Goal: Task Accomplishment & Management: Use online tool/utility

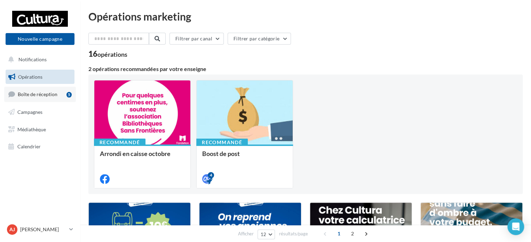
drag, startPoint x: 39, startPoint y: 90, endPoint x: 42, endPoint y: 87, distance: 4.5
click at [39, 90] on link "Boîte de réception 5" at bounding box center [40, 94] width 72 height 15
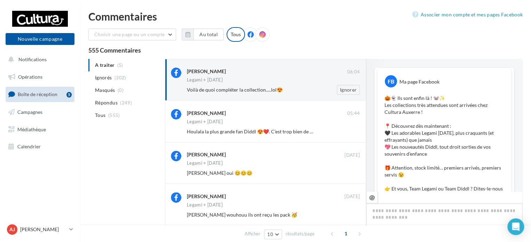
scroll to position [334, 0]
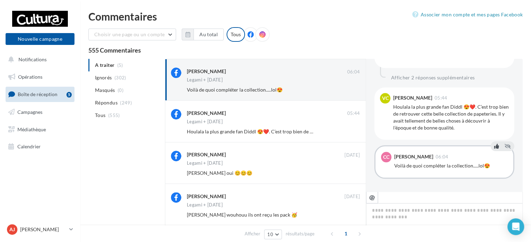
click at [494, 146] on icon at bounding box center [496, 146] width 5 height 5
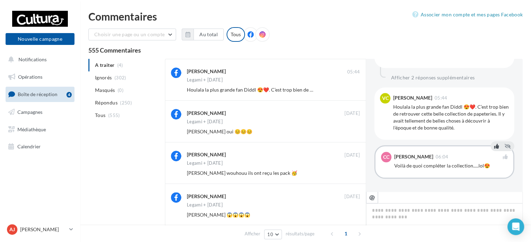
click at [303, 17] on div "Commentaires" at bounding box center [305, 16] width 434 height 10
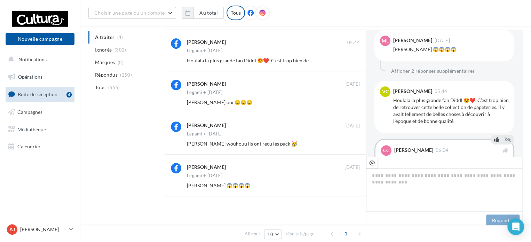
scroll to position [300, 0]
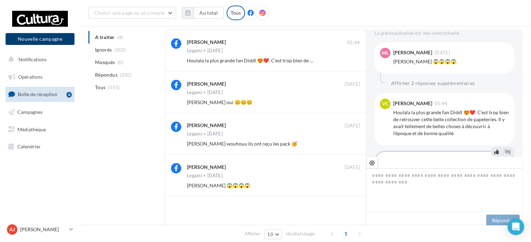
click at [42, 37] on button "Nouvelle campagne" at bounding box center [40, 39] width 69 height 12
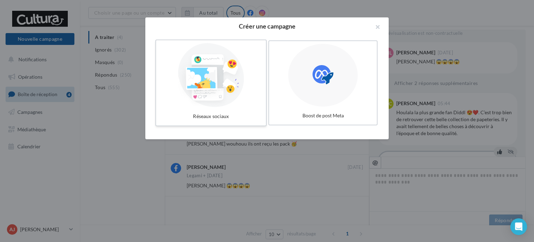
click at [228, 84] on div at bounding box center [211, 75] width 104 height 64
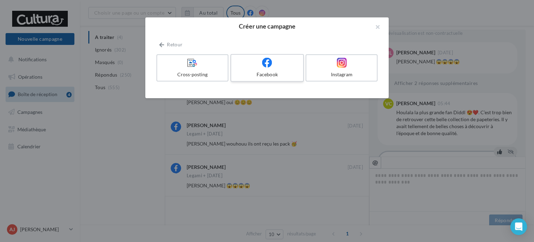
click at [269, 65] on icon at bounding box center [267, 62] width 10 height 10
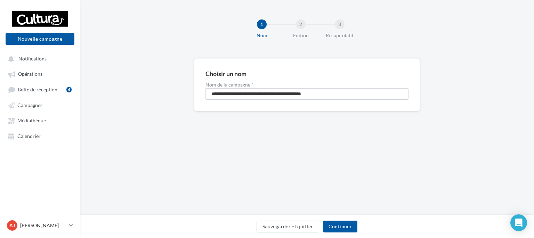
drag, startPoint x: 337, startPoint y: 94, endPoint x: 124, endPoint y: 94, distance: 212.6
click at [124, 94] on div "**********" at bounding box center [307, 95] width 454 height 75
type input "**********"
click at [345, 227] on button "Continuer" at bounding box center [340, 227] width 34 height 12
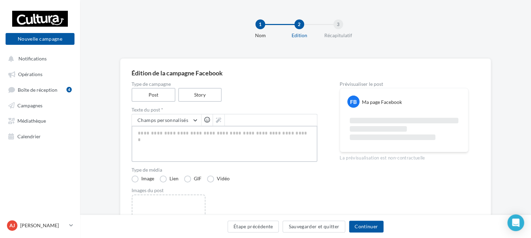
click at [168, 135] on textarea at bounding box center [225, 144] width 186 height 36
paste textarea "**********"
type textarea "**********"
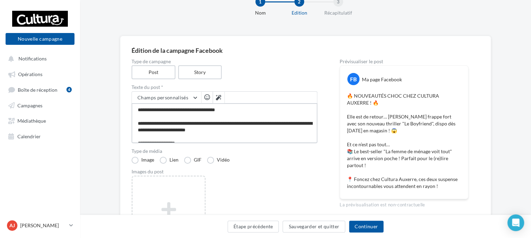
scroll to position [35, 0]
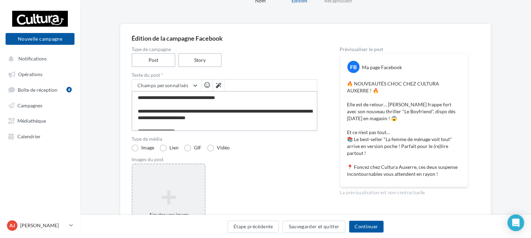
type textarea "**********"
click at [181, 184] on div "Ajouter une image Format: png, jpg" at bounding box center [169, 209] width 74 height 90
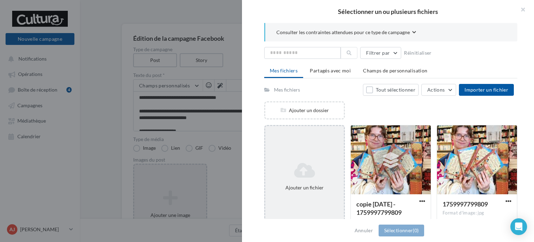
click at [308, 180] on div "Ajouter un fichier" at bounding box center [304, 176] width 79 height 35
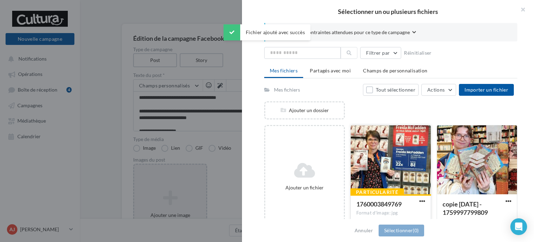
click at [390, 163] on div at bounding box center [391, 160] width 80 height 70
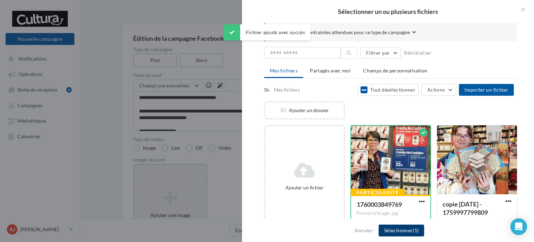
click at [405, 232] on button "Sélectionner (1)" at bounding box center [402, 230] width 46 height 12
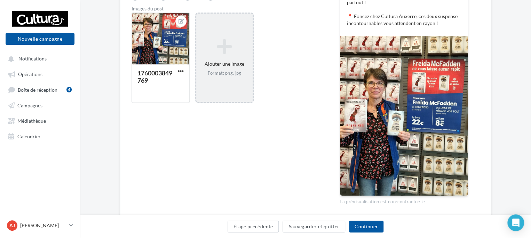
scroll to position [174, 0]
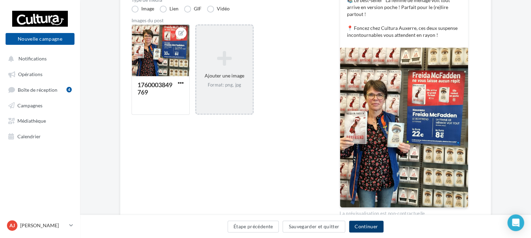
click at [373, 227] on button "Continuer" at bounding box center [366, 227] width 34 height 12
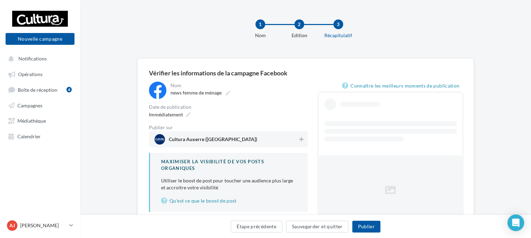
click at [214, 142] on span "Cultura Auxerre (Auxerre)" at bounding box center [213, 141] width 88 height 8
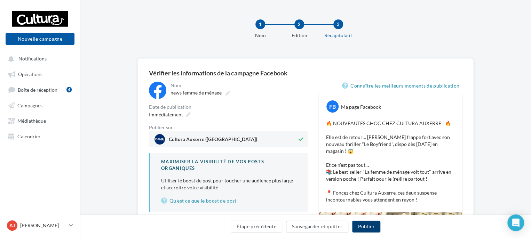
click at [373, 227] on button "Publier" at bounding box center [366, 227] width 28 height 12
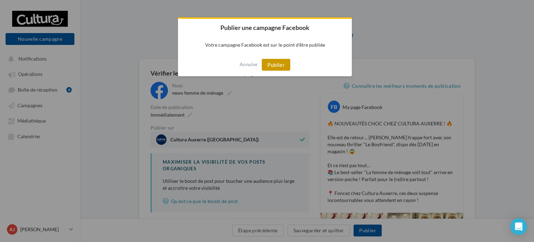
click at [278, 67] on button "Publier" at bounding box center [276, 65] width 29 height 12
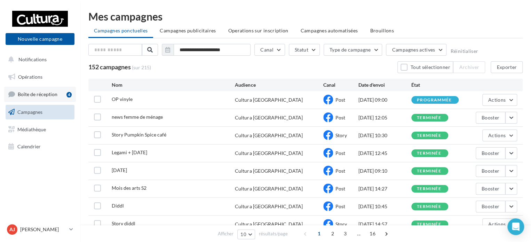
click at [59, 96] on link "Boîte de réception 4" at bounding box center [40, 94] width 72 height 15
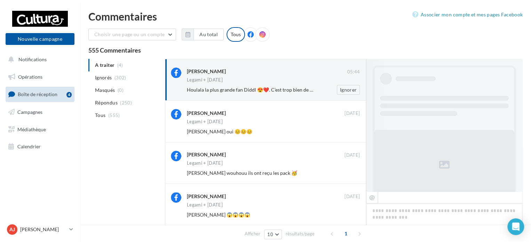
scroll to position [364, 0]
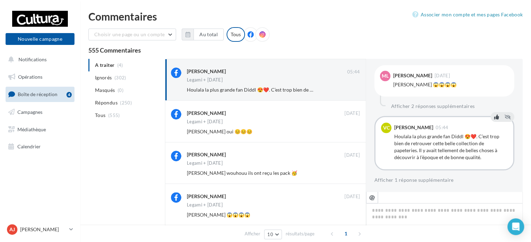
click at [493, 117] on button at bounding box center [497, 117] width 8 height 8
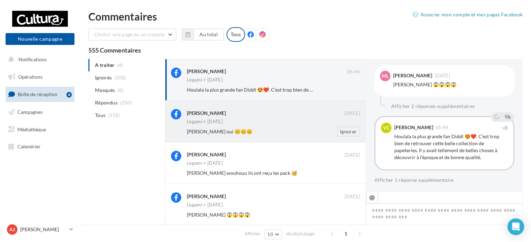
click at [261, 124] on div "Legami + [DATE]" at bounding box center [273, 122] width 173 height 6
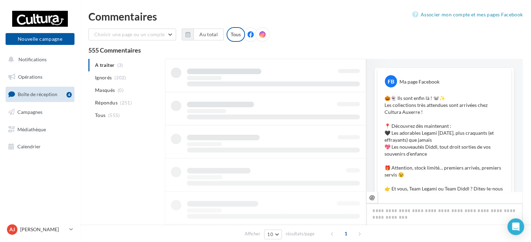
scroll to position [373, 0]
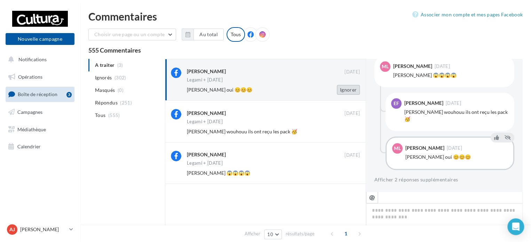
click at [347, 90] on button "Ignorer" at bounding box center [348, 90] width 23 height 10
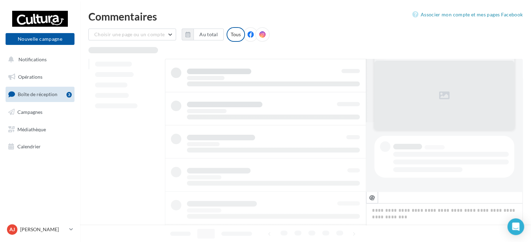
scroll to position [69, 0]
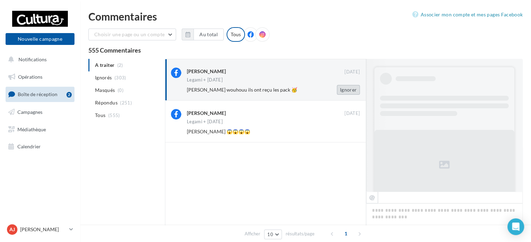
click at [349, 88] on button "Ignorer" at bounding box center [348, 90] width 23 height 10
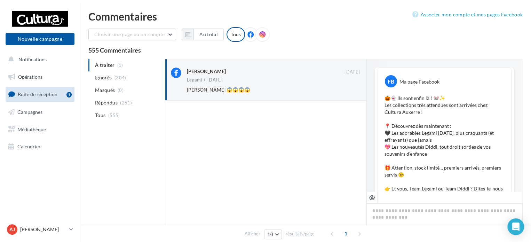
scroll to position [364, 0]
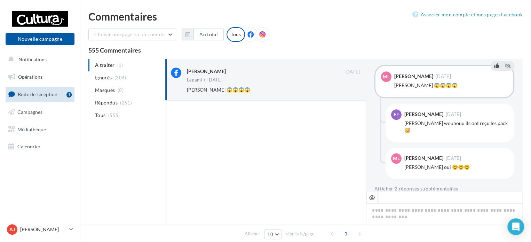
click at [494, 66] on icon at bounding box center [496, 65] width 5 height 5
